Goal: Transaction & Acquisition: Book appointment/travel/reservation

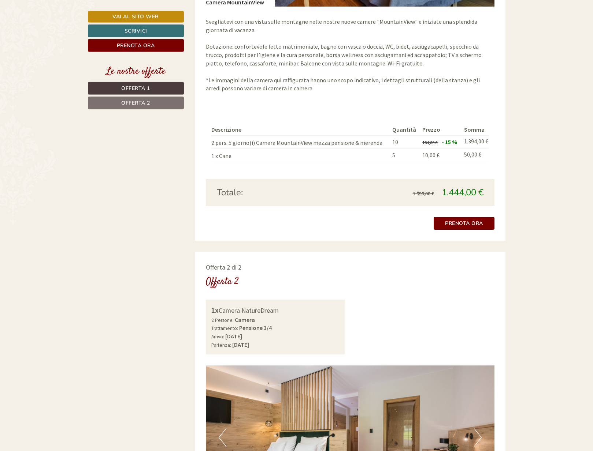
scroll to position [784, 0]
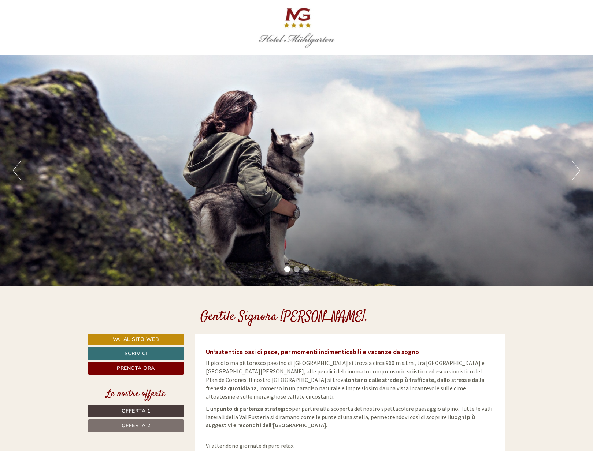
click at [326, 290] on div "Gentile Signora Maria Elena Correrini, Un’autentica oasi di pace, per momenti i…" at bounding box center [296, 310] width 593 height 48
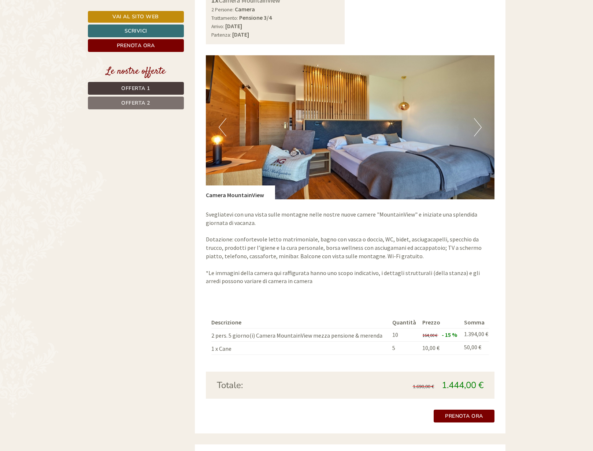
scroll to position [635, 0]
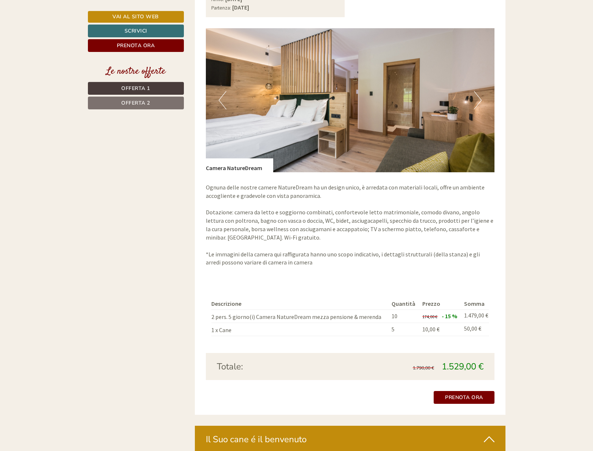
scroll to position [1120, 0]
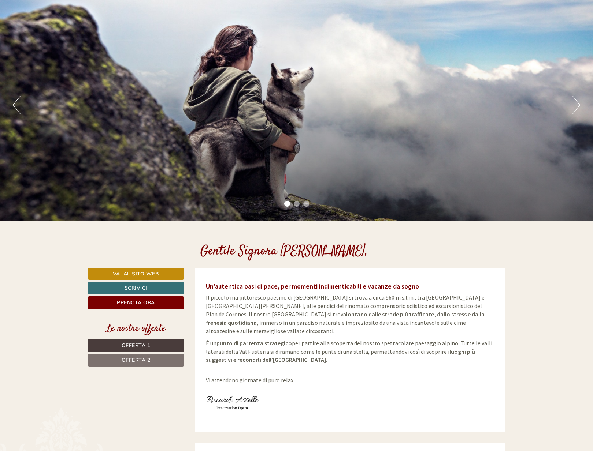
scroll to position [37, 0]
